Goal: Task Accomplishment & Management: Complete application form

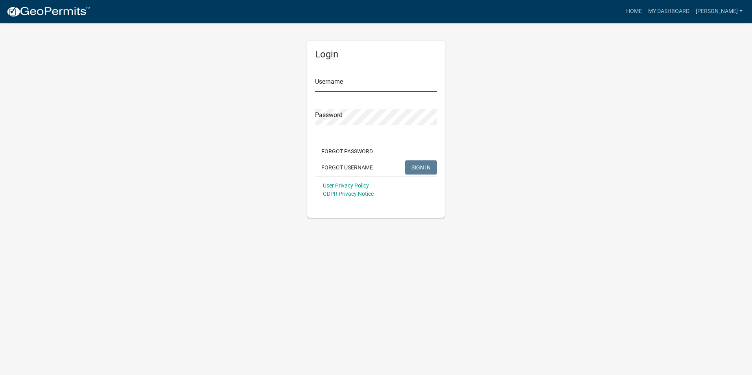
type input "[PERSON_NAME]"
click at [418, 167] on span "SIGN IN" at bounding box center [421, 167] width 19 height 6
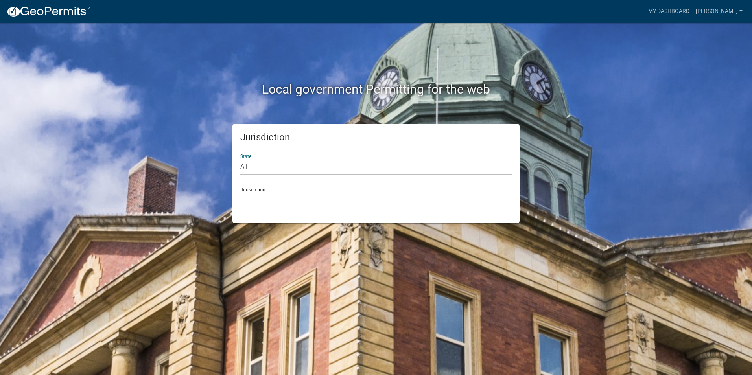
click at [278, 166] on select "All [US_STATE] [US_STATE] [US_STATE] [US_STATE] [US_STATE] [US_STATE] [US_STATE…" at bounding box center [376, 167] width 272 height 16
select select "[US_STATE]"
click at [240, 159] on select "All [US_STATE] [US_STATE] [US_STATE] [US_STATE] [US_STATE] [US_STATE] [US_STATE…" at bounding box center [376, 167] width 272 height 16
click at [258, 204] on select "City of [GEOGRAPHIC_DATA], [US_STATE] City of [GEOGRAPHIC_DATA], [US_STATE] Cit…" at bounding box center [376, 200] width 272 height 16
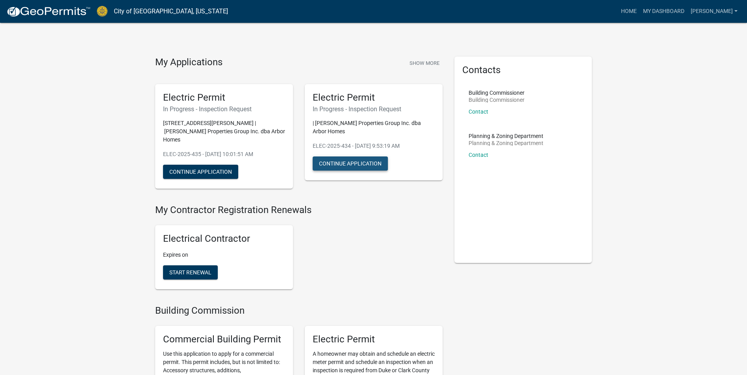
click at [351, 157] on button "Continue Application" at bounding box center [349, 164] width 75 height 14
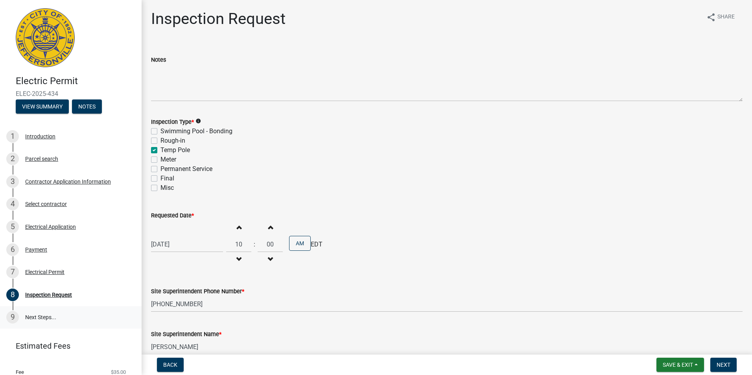
click at [37, 316] on link "9 Next Steps..." at bounding box center [71, 318] width 142 height 23
click at [54, 272] on div "Electrical Permit" at bounding box center [44, 273] width 39 height 6
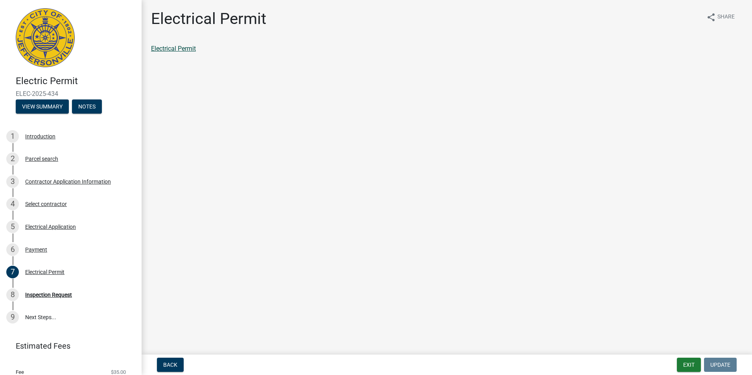
click at [172, 48] on link "Electrical Permit" at bounding box center [173, 48] width 45 height 7
